Goal: Transaction & Acquisition: Purchase product/service

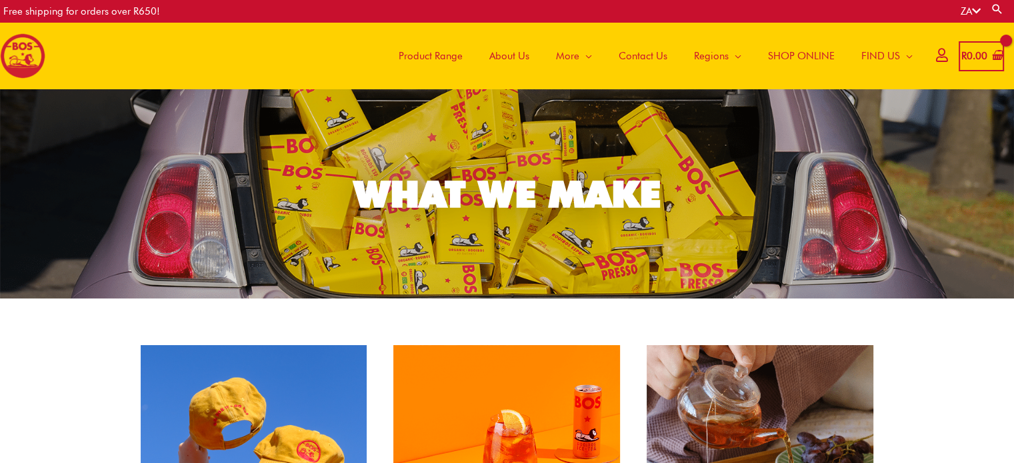
click at [421, 55] on span "Product Range" at bounding box center [431, 56] width 64 height 40
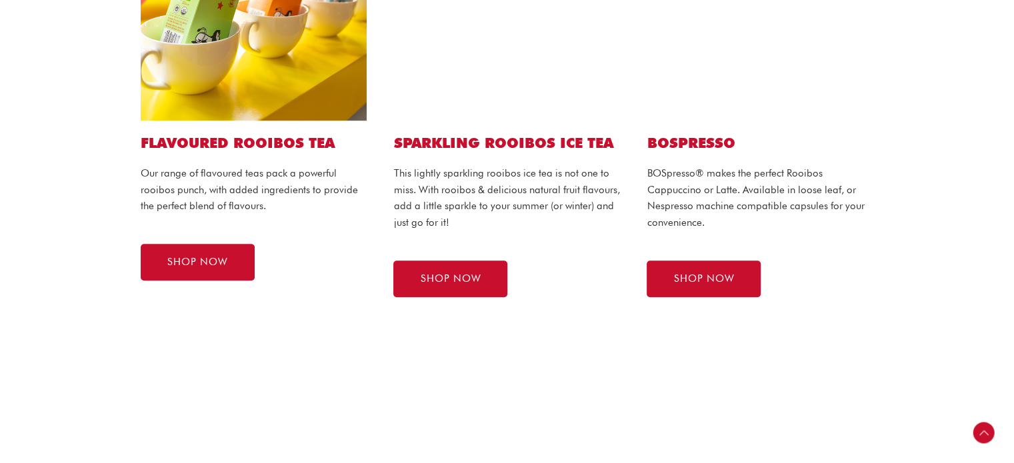
scroll to position [800, 0]
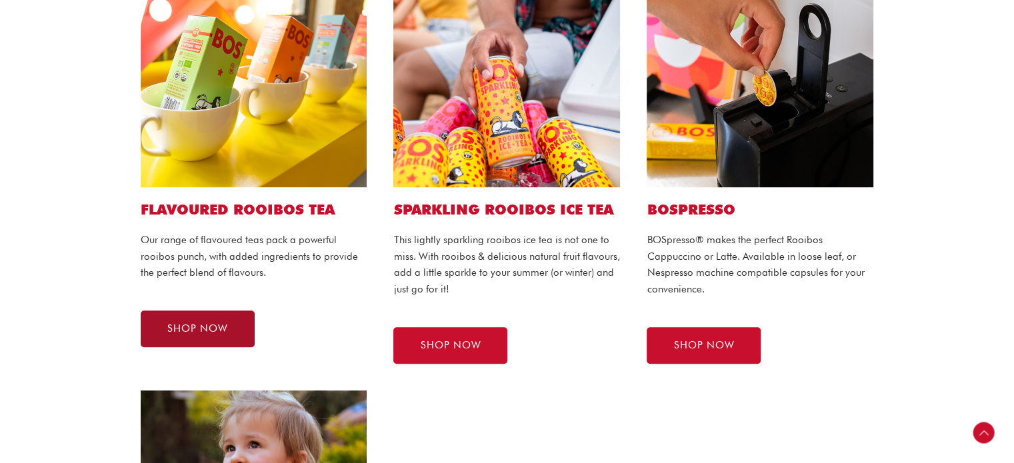
click at [211, 319] on link "SHOP NOW" at bounding box center [198, 329] width 114 height 37
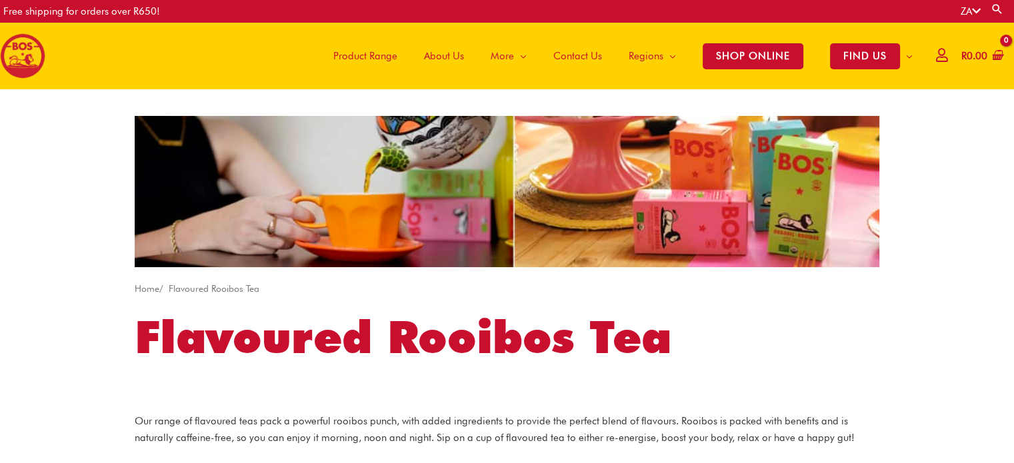
click at [364, 55] on span "Product Range" at bounding box center [365, 56] width 64 height 40
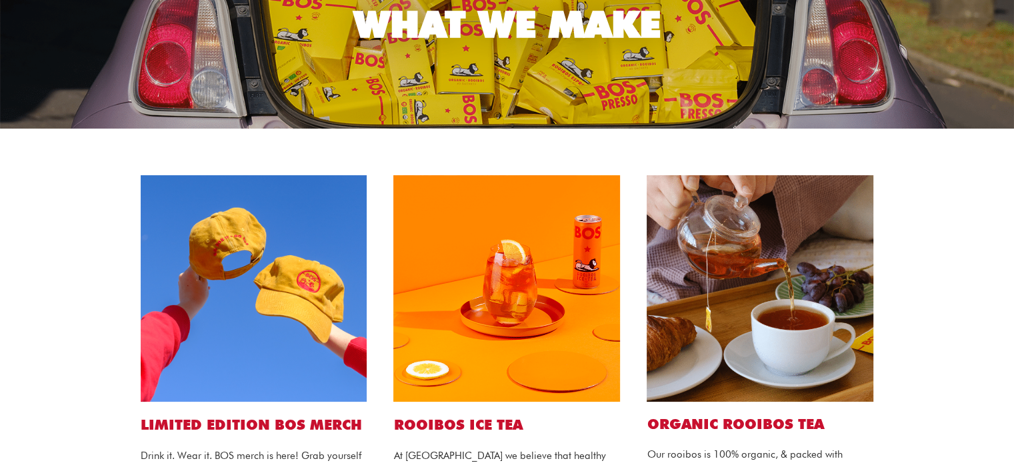
scroll to position [200, 0]
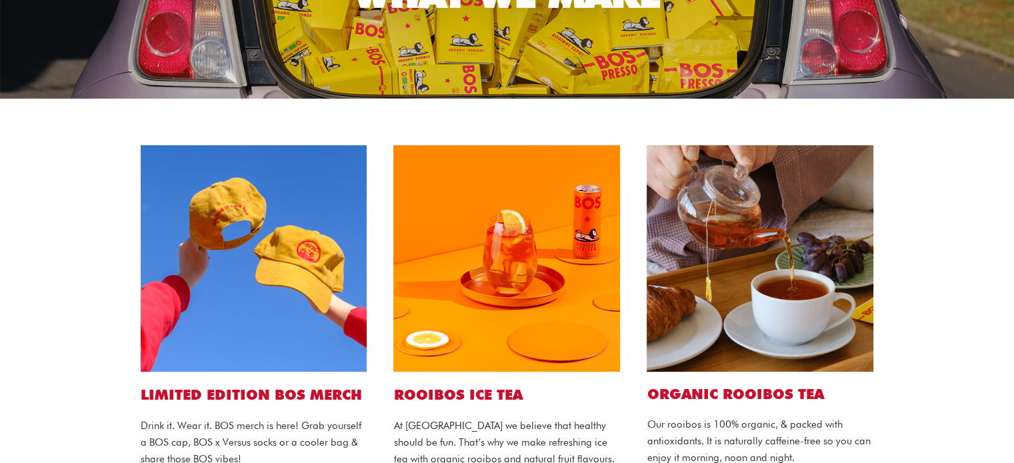
click at [531, 329] on img at bounding box center [506, 258] width 227 height 227
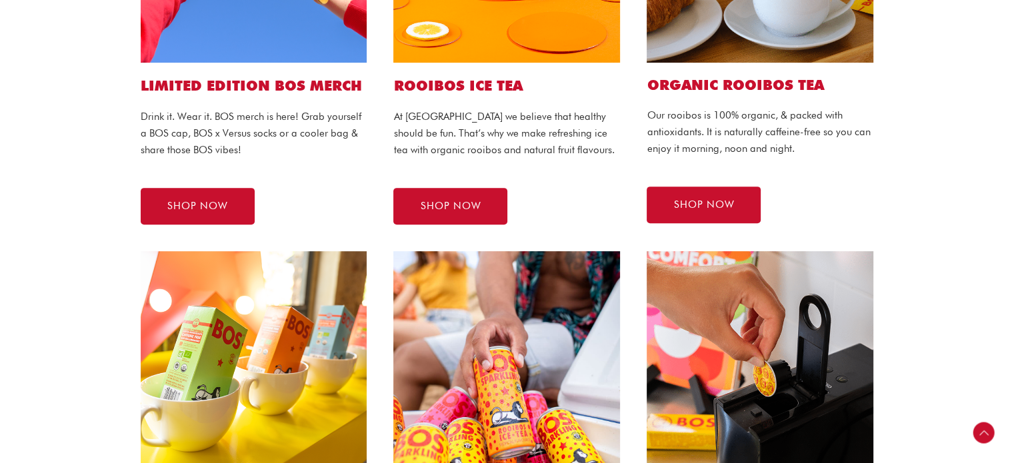
scroll to position [533, 0]
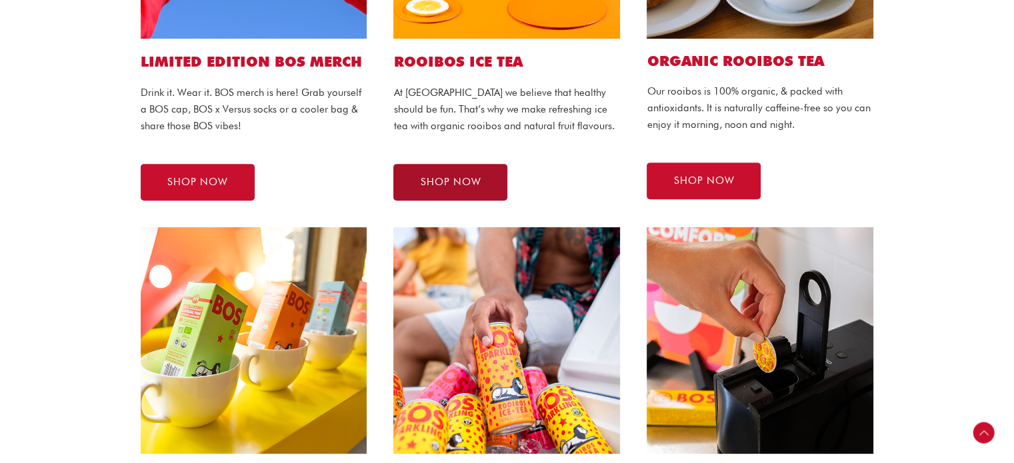
click at [483, 182] on link "SHOP NOW" at bounding box center [450, 182] width 114 height 37
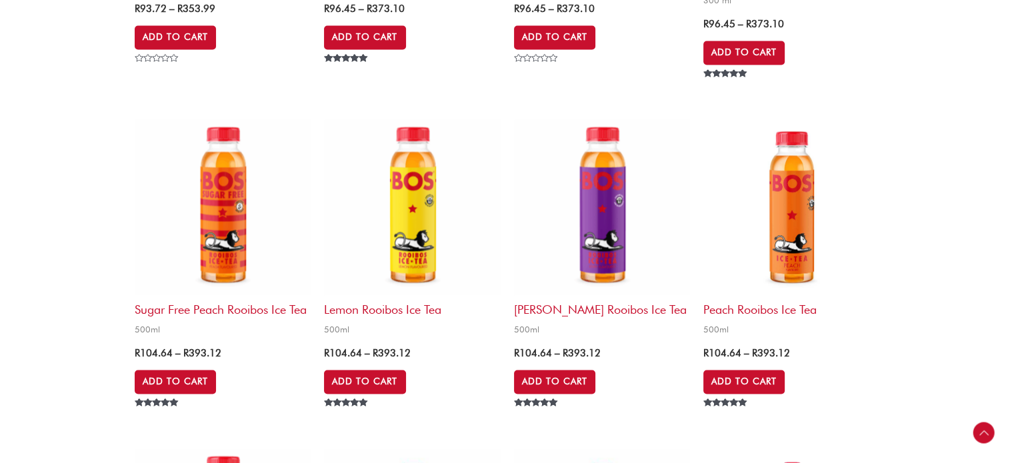
scroll to position [2133, 0]
